Goal: Task Accomplishment & Management: Manage account settings

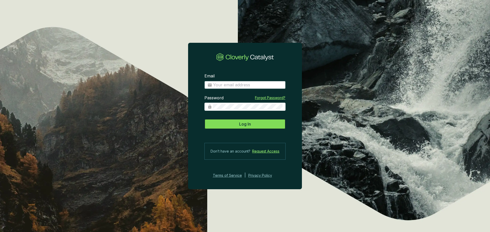
type input "[EMAIL_ADDRESS][DOMAIN_NAME]"
click at [247, 122] on span "Log In" at bounding box center [245, 124] width 12 height 6
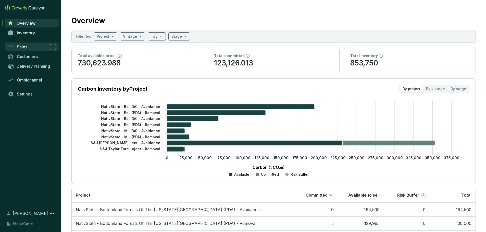
click at [18, 45] on span "Sales" at bounding box center [22, 46] width 10 height 5
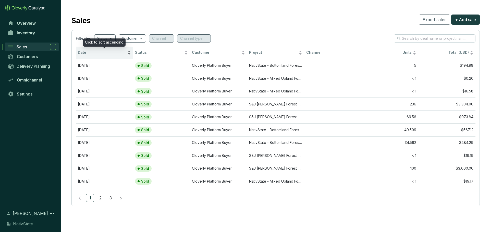
click at [82, 51] on span "Date" at bounding box center [102, 52] width 48 height 5
click at [88, 51] on span "Date" at bounding box center [102, 52] width 48 height 5
click at [22, 151] on div "Overview Inventory Sales Customers Delivery Planning Omnichannel Settings" at bounding box center [30, 111] width 61 height 186
